Goal: Find contact information: Find contact information

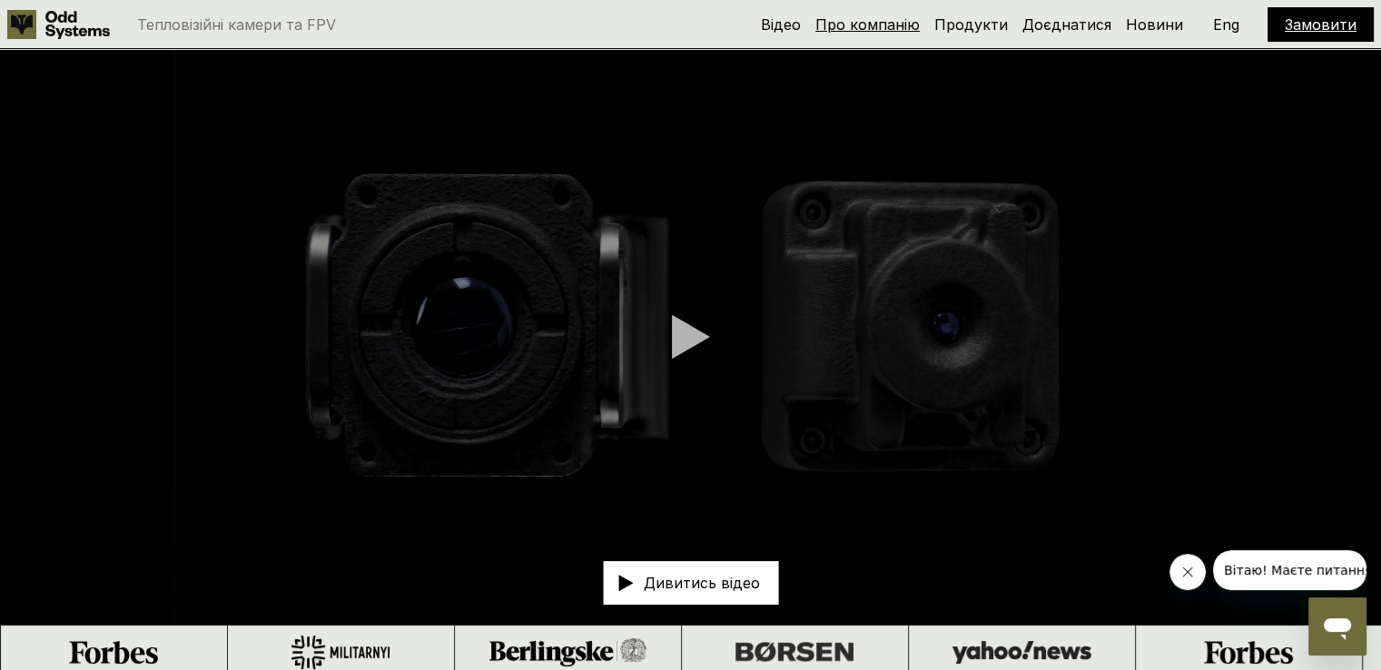
click at [871, 20] on link "Про компанію" at bounding box center [867, 24] width 104 height 18
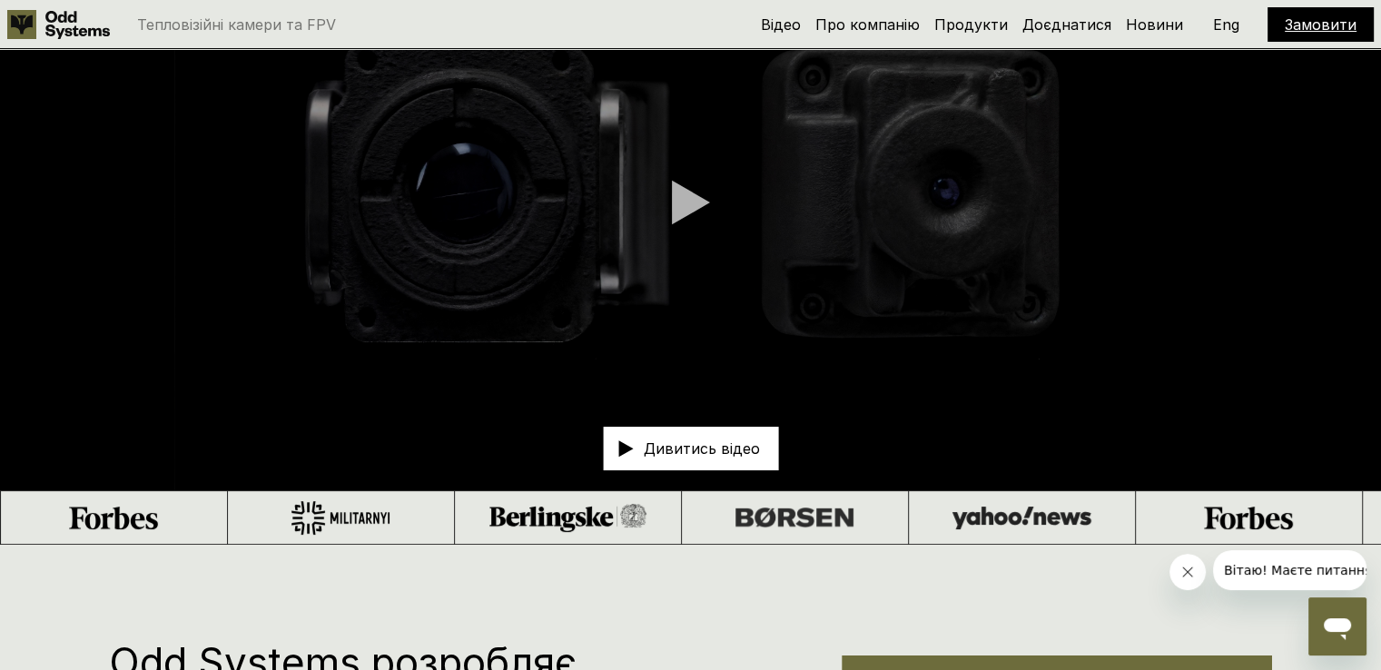
scroll to position [44, 0]
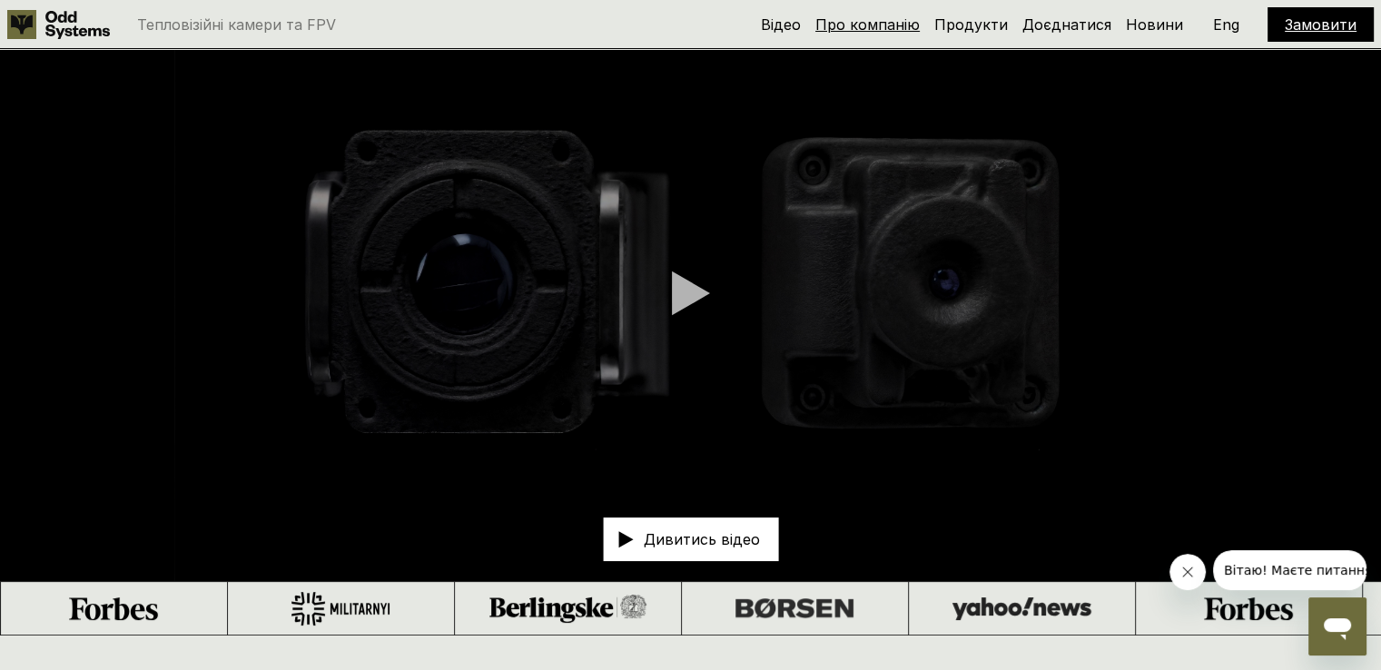
click at [876, 20] on link "Про компанію" at bounding box center [867, 24] width 104 height 18
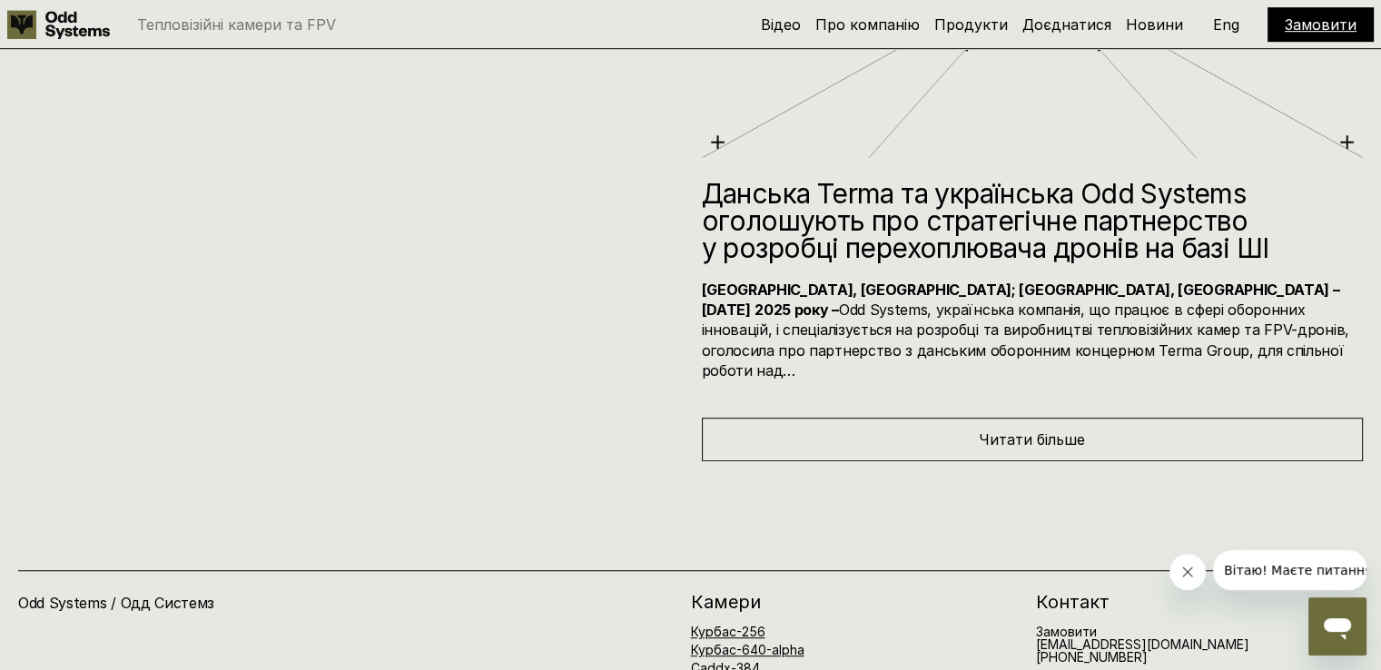
scroll to position [8271, 0]
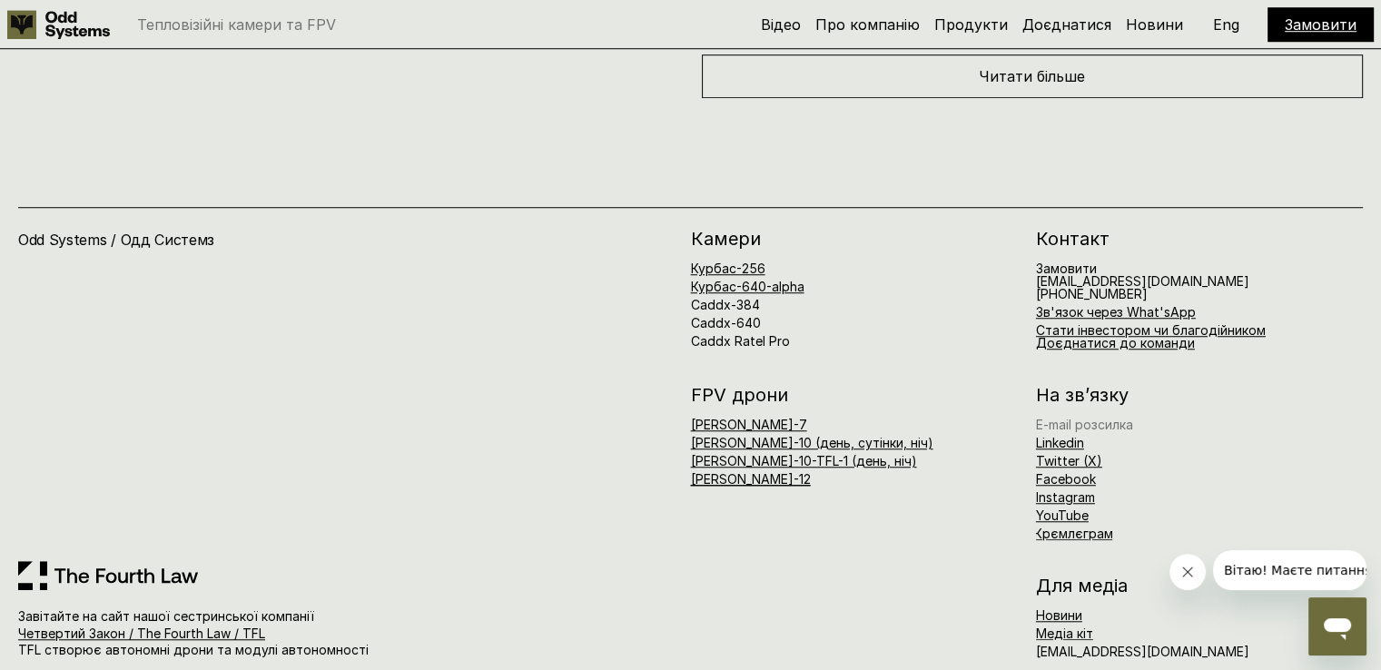
click at [1106, 417] on link "E-mail розсилка" at bounding box center [1084, 424] width 97 height 15
drag, startPoint x: 1185, startPoint y: 255, endPoint x: 1038, endPoint y: 259, distance: 147.1
click at [1038, 262] on div "Замовити [EMAIL_ADDRESS][DOMAIN_NAME] [PHONE_NUMBER] Зв'язок через What'sApp Ст…" at bounding box center [1199, 305] width 327 height 87
copy h6 "[EMAIL_ADDRESS][DOMAIN_NAME]"
drag, startPoint x: 1110, startPoint y: 603, endPoint x: 1051, endPoint y: 635, distance: 67.4
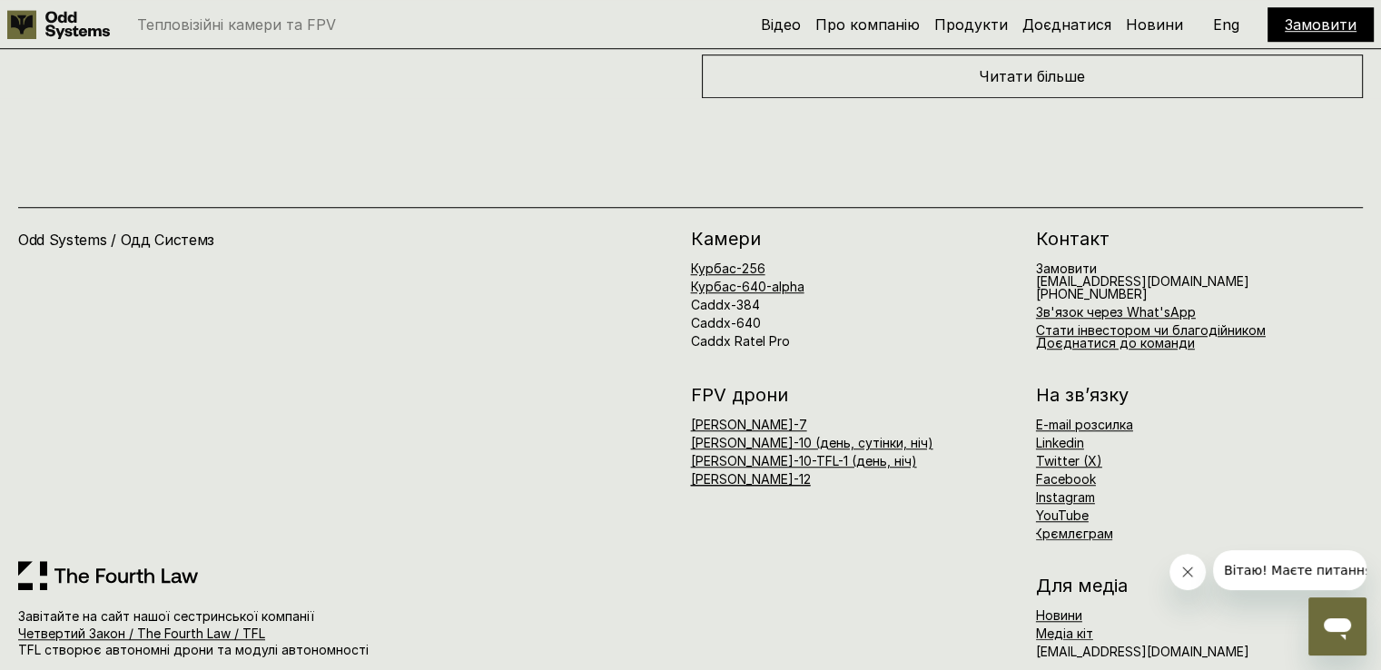
click at [1111, 609] on div "Новини Медіа кіт [EMAIL_ADDRESS][DOMAIN_NAME]" at bounding box center [1199, 633] width 327 height 49
click at [1078, 624] on div "Новини Медіа кіт [EMAIL_ADDRESS][DOMAIN_NAME]" at bounding box center [1199, 633] width 327 height 49
click at [1136, 616] on div "Новини Медіа кіт [EMAIL_ADDRESS][DOMAIN_NAME]" at bounding box center [1199, 633] width 327 height 49
drag, startPoint x: 1192, startPoint y: 625, endPoint x: 1084, endPoint y: 625, distance: 108.0
click at [1088, 625] on div "Новини Медіа кіт [EMAIL_ADDRESS][DOMAIN_NAME]" at bounding box center [1199, 633] width 327 height 49
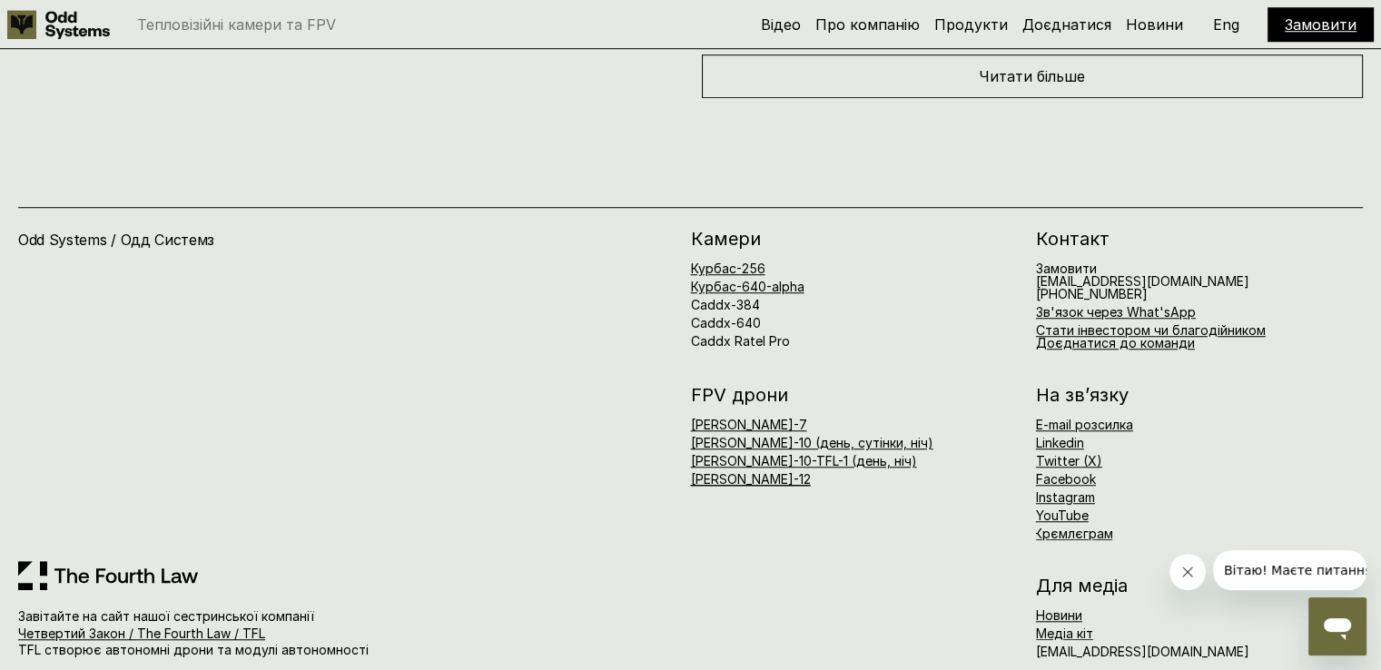
click at [1017, 618] on div "Для медіа Новини Медіа кіт [EMAIL_ADDRESS][DOMAIN_NAME]" at bounding box center [1027, 617] width 673 height 82
drag, startPoint x: 1188, startPoint y: 624, endPoint x: 1031, endPoint y: 633, distance: 157.3
click at [1031, 633] on div "Odd Systems / Одд Системз Завітайте на сайт нашої сестринської компанії Четверт…" at bounding box center [690, 396] width 1381 height 596
copy h6 "[EMAIL_ADDRESS][DOMAIN_NAME]"
drag, startPoint x: 1178, startPoint y: 254, endPoint x: 1045, endPoint y: 254, distance: 133.4
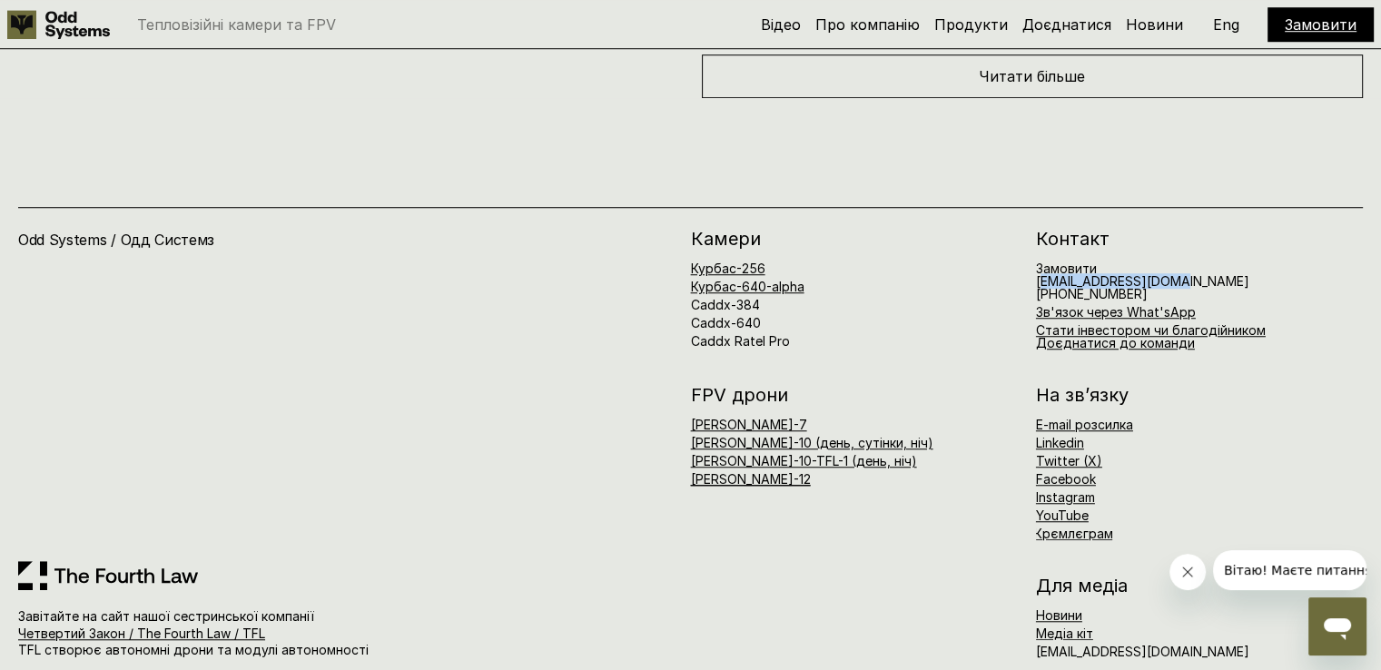
click at [1045, 262] on div "Замовити [EMAIL_ADDRESS][DOMAIN_NAME] [PHONE_NUMBER] Зв'язок через What'sApp Ст…" at bounding box center [1199, 305] width 327 height 87
click at [1188, 432] on div "E-mail розсилка Linkedin Twitter (X) Facebook Instagram YouTube Крємлєграм" at bounding box center [1199, 479] width 327 height 122
drag, startPoint x: 1180, startPoint y: 257, endPoint x: 1031, endPoint y: 255, distance: 148.9
click at [1031, 255] on div "[PERSON_NAME]-256 Курбас-640-alpha Caddx-384 Caddx-640 Caddx Ratel Pro Контакт …" at bounding box center [1027, 290] width 673 height 120
copy h6 "[EMAIL_ADDRESS][DOMAIN_NAME]"
